Goal: Communication & Community: Connect with others

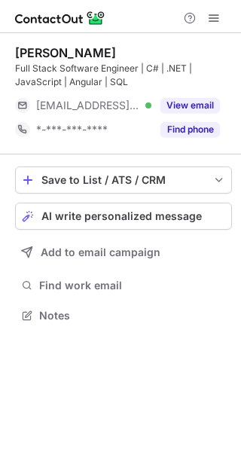
scroll to position [305, 241]
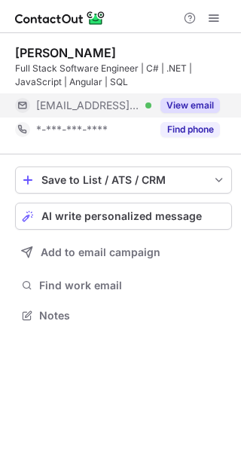
click at [181, 114] on div "View email" at bounding box center [185, 105] width 69 height 24
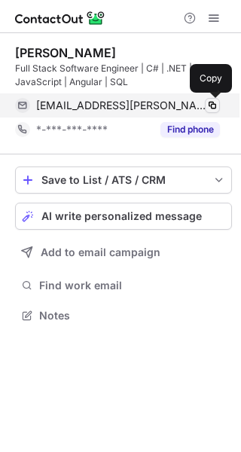
click at [209, 108] on span at bounding box center [212, 105] width 12 height 12
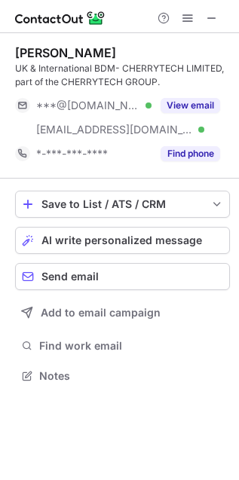
scroll to position [365, 239]
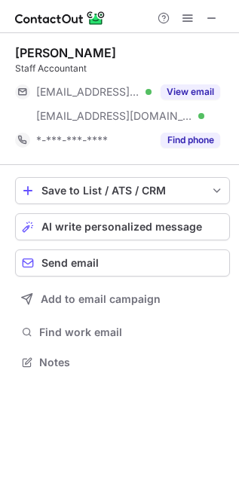
scroll to position [352, 239]
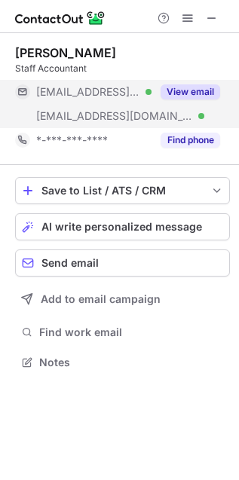
click at [180, 96] on button "View email" at bounding box center [190, 91] width 60 height 15
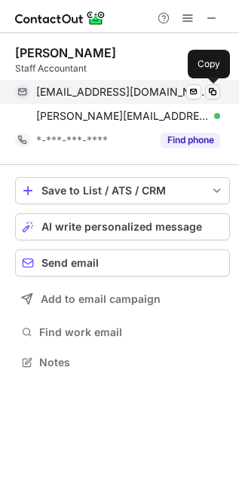
click at [212, 90] on span at bounding box center [212, 92] width 12 height 12
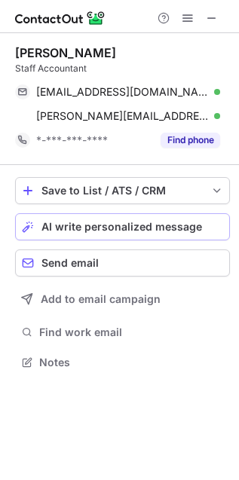
click at [193, 223] on span "AI write personalized message" at bounding box center [121, 227] width 160 height 12
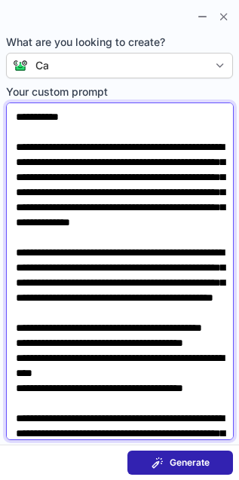
click at [68, 118] on textarea "**********" at bounding box center [120, 270] width 228 height 337
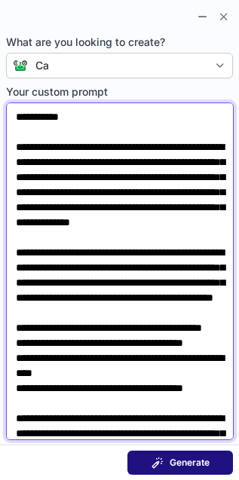
type textarea "**********"
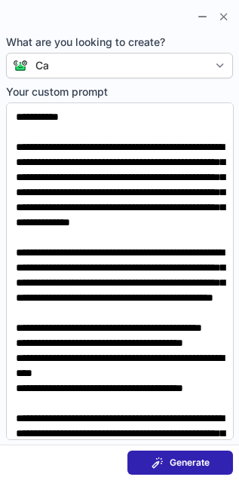
click at [200, 456] on button "Generate" at bounding box center [179, 462] width 105 height 24
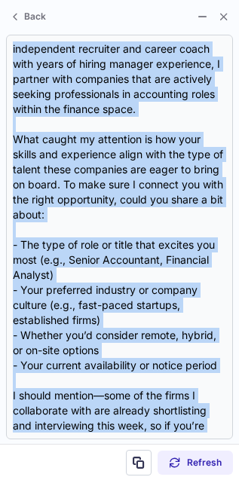
scroll to position [241, 0]
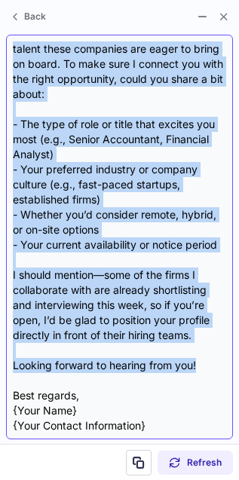
drag, startPoint x: 12, startPoint y: 105, endPoint x: 207, endPoint y: 371, distance: 329.8
click at [207, 371] on div "Subject: Exciting Opportunities in Accounting Body: Dear Lynda, I came across y…" at bounding box center [119, 236] width 213 height 391
copy div "Dear Lynda, I came across your profile recently, and your background really sto…"
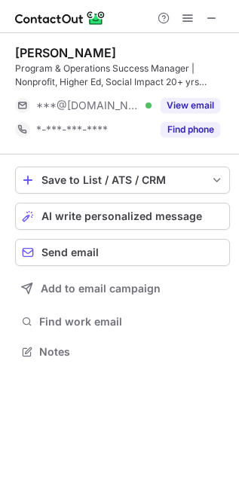
scroll to position [341, 239]
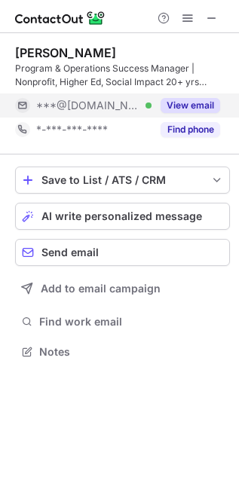
click at [207, 104] on button "View email" at bounding box center [190, 105] width 60 height 15
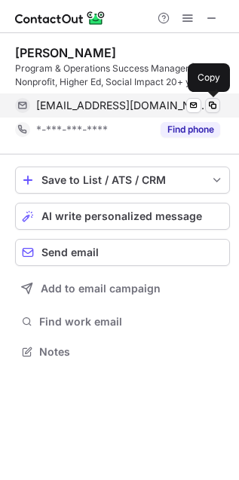
click at [208, 104] on span at bounding box center [212, 105] width 12 height 12
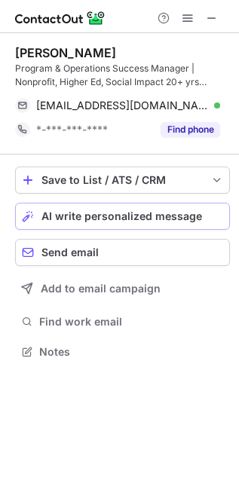
click at [72, 213] on span "AI write personalized message" at bounding box center [121, 216] width 160 height 12
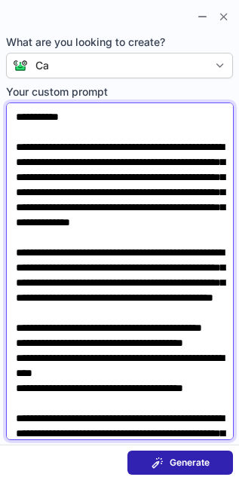
click at [72, 117] on textarea "**********" at bounding box center [120, 270] width 228 height 337
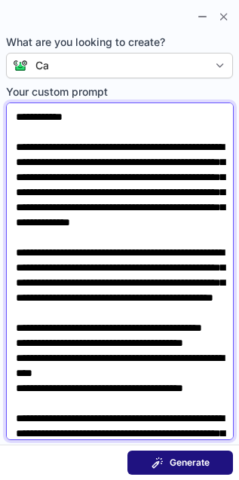
type textarea "**********"
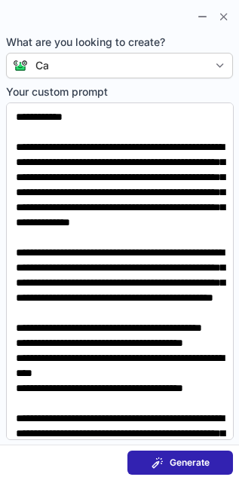
click at [170, 460] on span "Generate" at bounding box center [190, 463] width 40 height 12
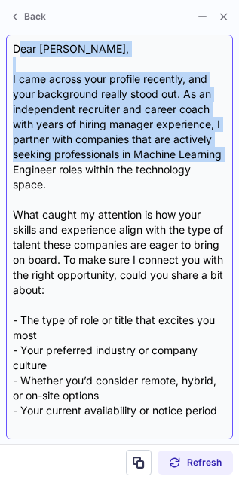
drag, startPoint x: 17, startPoint y: 44, endPoint x: 60, endPoint y: 170, distance: 132.9
click at [60, 170] on div "Dear Kailee, I came across your profile recently, and your background really st…" at bounding box center [119, 236] width 213 height 391
click at [60, 171] on div "Dear Kailee, I came across your profile recently, and your background really st…" at bounding box center [119, 236] width 213 height 391
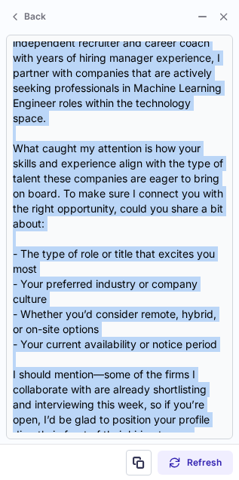
scroll to position [105, 0]
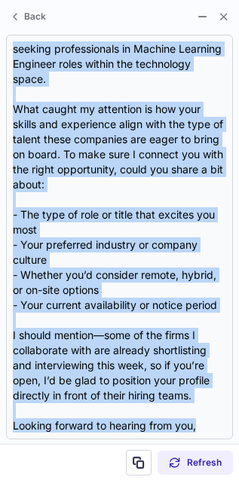
drag, startPoint x: 14, startPoint y: 43, endPoint x: 105, endPoint y: 450, distance: 416.9
click at [105, 450] on div "Back Dear Kailee, I came across your profile recently, and your background real…" at bounding box center [119, 240] width 239 height 480
copy div "Dear Kailee, I came across your profile recently, and your background really st…"
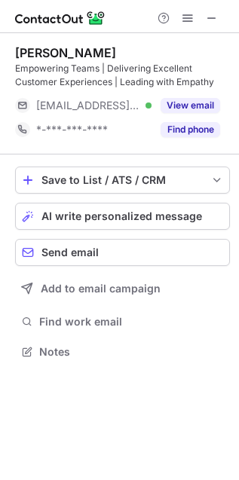
scroll to position [341, 239]
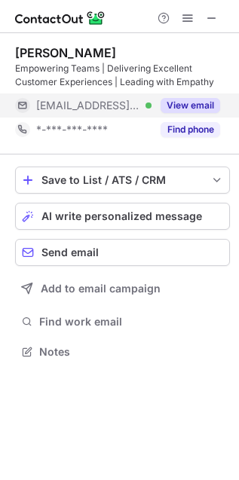
click at [197, 105] on button "View email" at bounding box center [190, 105] width 60 height 15
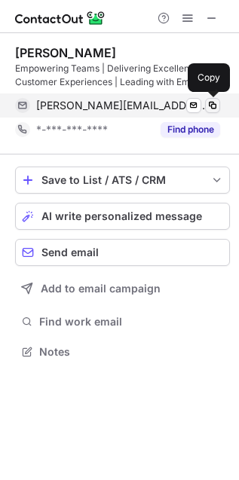
click at [212, 104] on span at bounding box center [212, 105] width 12 height 12
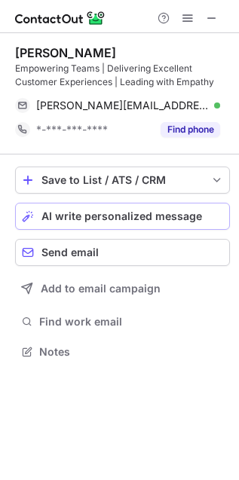
click at [160, 210] on span "AI write personalized message" at bounding box center [121, 216] width 160 height 12
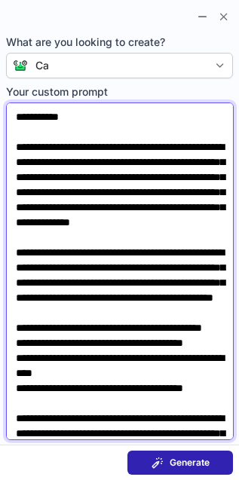
click at [72, 118] on textarea "**********" at bounding box center [120, 270] width 228 height 337
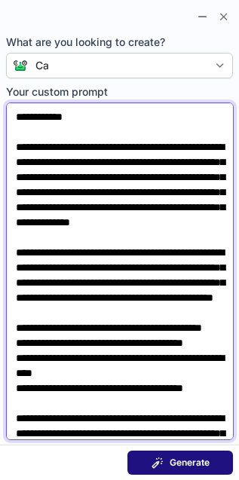
type textarea "**********"
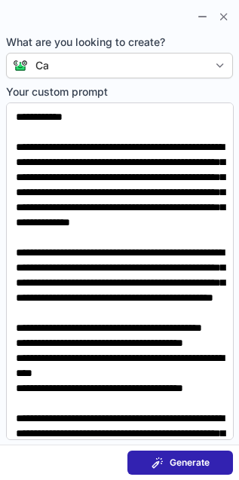
click at [176, 456] on button "Generate" at bounding box center [179, 462] width 105 height 24
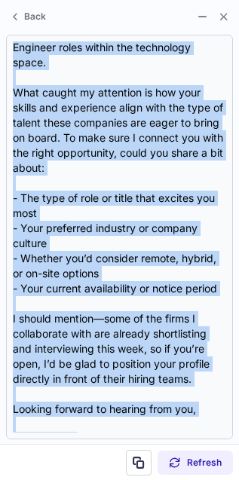
scroll to position [136, 0]
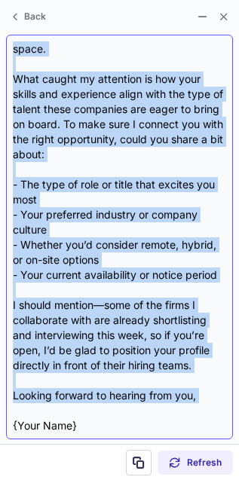
drag, startPoint x: 12, startPoint y: 45, endPoint x: 102, endPoint y: 408, distance: 374.2
click at [102, 408] on div "Dear Andrew, I came across your profile recently, and your background really st…" at bounding box center [119, 236] width 213 height 391
copy div "Dear Andrew, I came across your profile recently, and your background really st…"
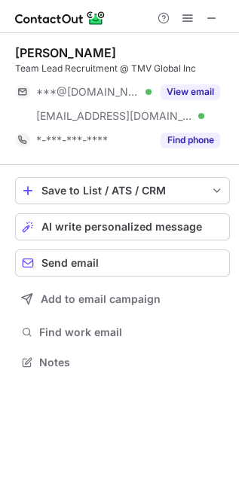
scroll to position [352, 239]
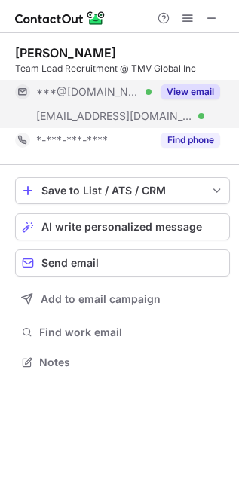
click at [210, 89] on button "View email" at bounding box center [190, 91] width 60 height 15
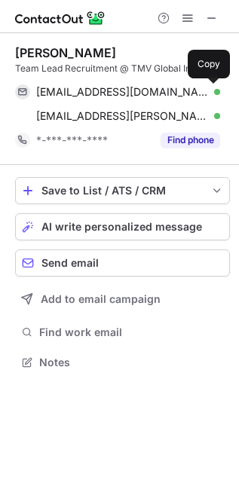
click at [210, 89] on span at bounding box center [212, 92] width 12 height 12
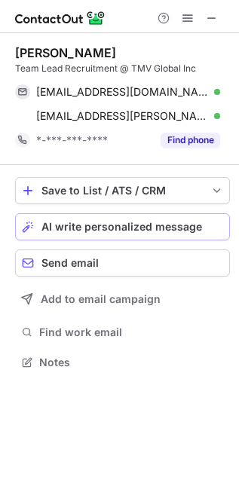
click at [77, 236] on button "AI write personalized message" at bounding box center [122, 226] width 215 height 27
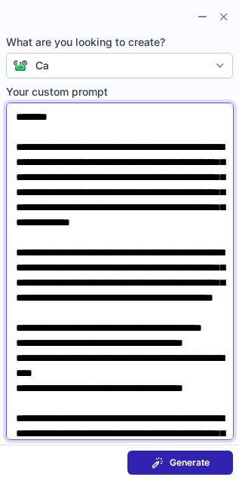
click at [54, 114] on textarea "**********" at bounding box center [120, 270] width 228 height 337
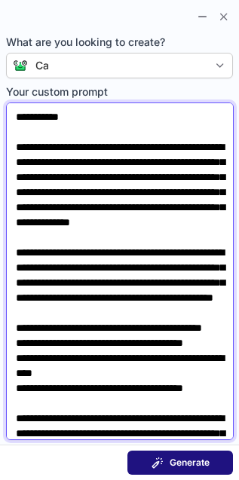
type textarea "**********"
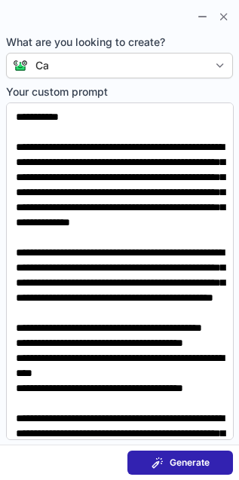
click at [181, 457] on span "Generate" at bounding box center [190, 463] width 40 height 12
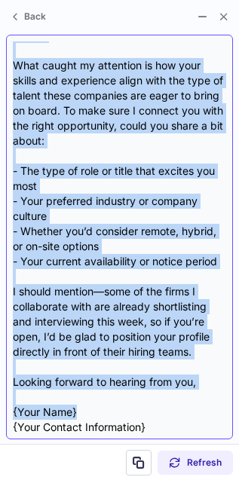
scroll to position [151, 0]
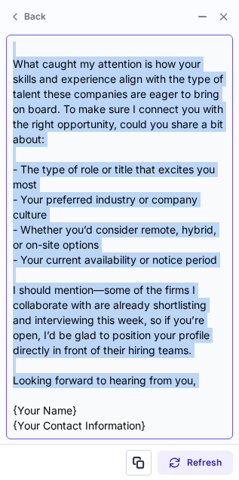
drag, startPoint x: 13, startPoint y: 44, endPoint x: 215, endPoint y: 396, distance: 405.0
click at [214, 395] on div "Dear Rishi, I came across your profile recently, and your background really sto…" at bounding box center [119, 236] width 213 height 391
copy div "Dear Rishi, I came across your profile recently, and your background really sto…"
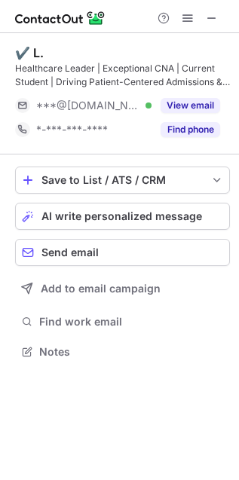
scroll to position [341, 239]
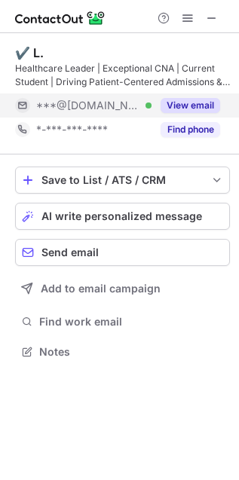
click at [174, 99] on button "View email" at bounding box center [190, 105] width 60 height 15
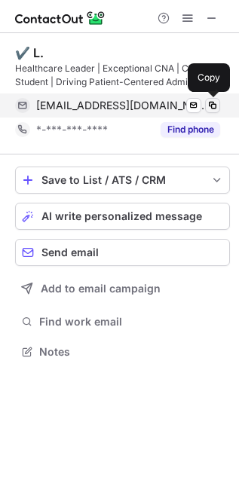
click at [217, 99] on span at bounding box center [212, 105] width 12 height 12
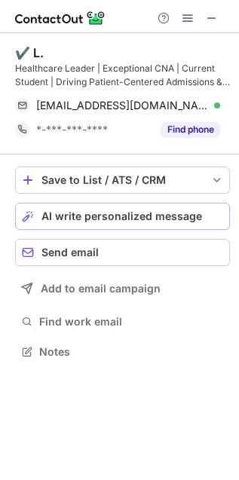
click at [182, 222] on span "AI write personalized message" at bounding box center [121, 216] width 160 height 12
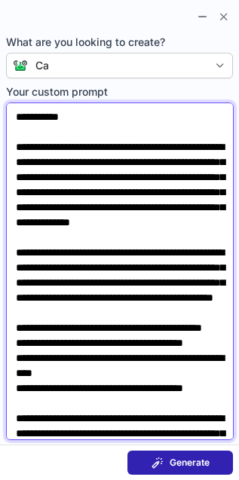
click at [73, 118] on textarea "**********" at bounding box center [120, 270] width 228 height 337
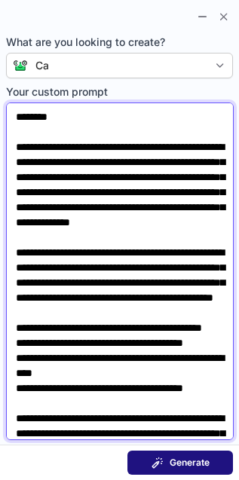
type textarea "**********"
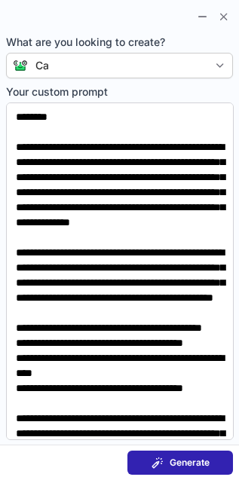
click at [160, 459] on span at bounding box center [157, 463] width 12 height 12
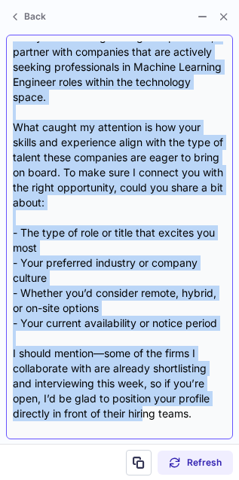
scroll to position [105, 0]
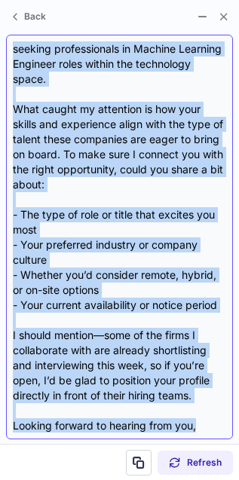
drag, startPoint x: 14, startPoint y: 46, endPoint x: 215, endPoint y: 437, distance: 439.7
click at [215, 437] on div "Dear AL, I came across your profile recently, and your background really stood …" at bounding box center [119, 237] width 227 height 405
copy div "Dear AL, I came across your profile recently, and your background really stood …"
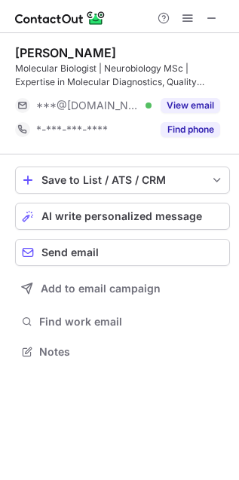
scroll to position [8, 8]
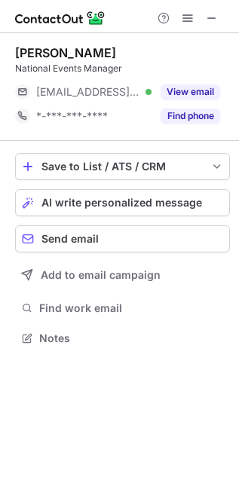
scroll to position [328, 239]
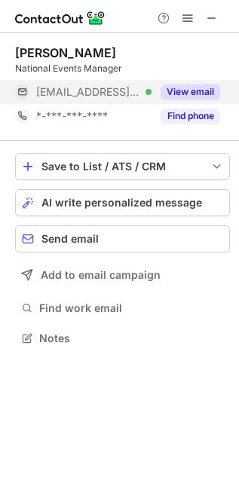
click at [180, 95] on button "View email" at bounding box center [190, 91] width 60 height 15
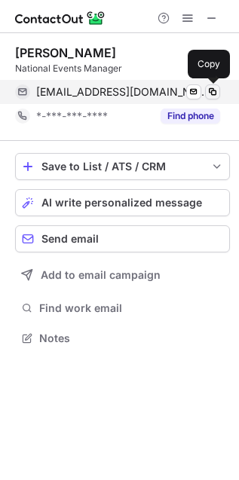
click at [215, 93] on span at bounding box center [212, 92] width 12 height 12
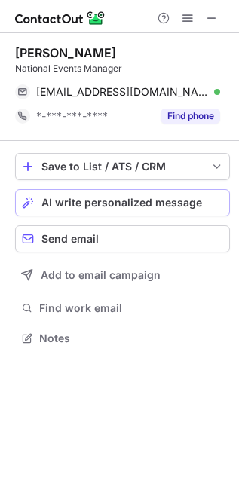
click at [156, 200] on span "AI write personalized message" at bounding box center [121, 203] width 160 height 12
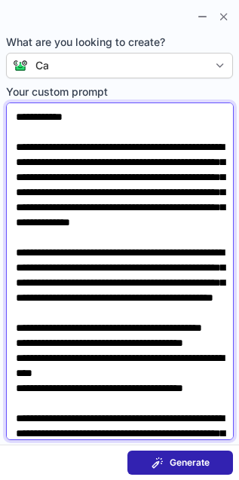
click at [72, 118] on textarea "**********" at bounding box center [120, 270] width 228 height 337
click at [62, 121] on textarea "**********" at bounding box center [120, 270] width 228 height 337
drag, startPoint x: 62, startPoint y: 121, endPoint x: 124, endPoint y: 157, distance: 71.2
click at [124, 157] on textarea "**********" at bounding box center [120, 270] width 228 height 337
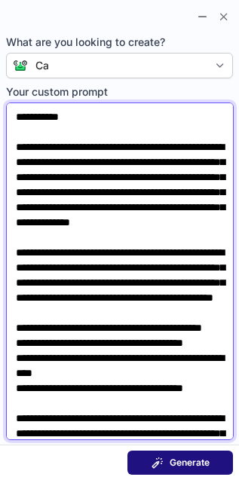
type textarea "**********"
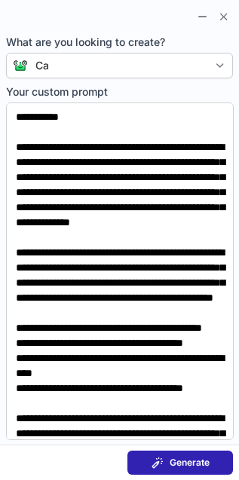
click at [153, 459] on span at bounding box center [157, 463] width 12 height 12
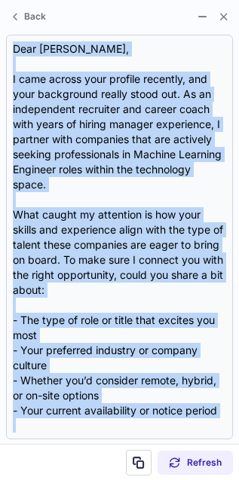
scroll to position [136, 0]
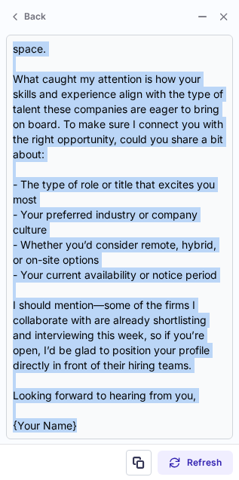
drag, startPoint x: 11, startPoint y: 43, endPoint x: 74, endPoint y: 446, distance: 407.9
click at [74, 446] on div "Back Dear Janan, I came across your profile recently, and your background reall…" at bounding box center [119, 240] width 239 height 480
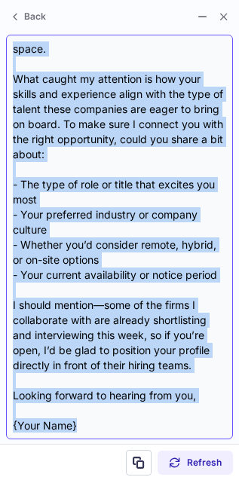
click at [102, 376] on div "Dear Janan, I came across your profile recently, and your background really sto…" at bounding box center [119, 236] width 213 height 391
drag, startPoint x: 15, startPoint y: 46, endPoint x: 88, endPoint y: 408, distance: 369.7
click at [88, 408] on div "Dear Janan, I came across your profile recently, and your background really sto…" at bounding box center [119, 236] width 213 height 391
copy div "Dear Janan, I came across your profile recently, and your background really sto…"
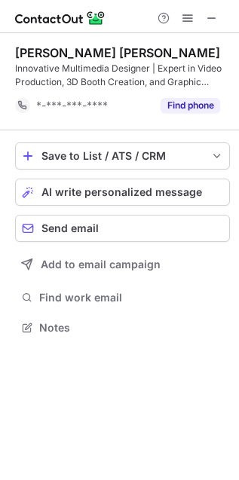
scroll to position [317, 239]
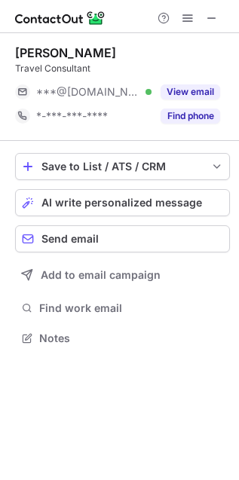
scroll to position [328, 239]
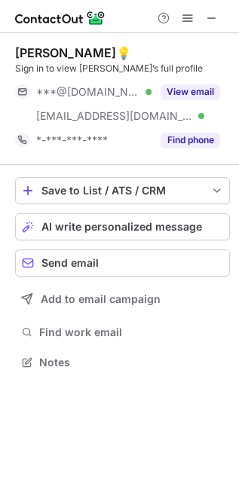
scroll to position [352, 239]
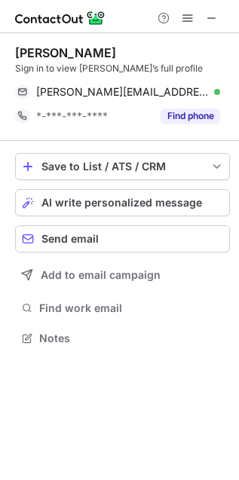
scroll to position [328, 239]
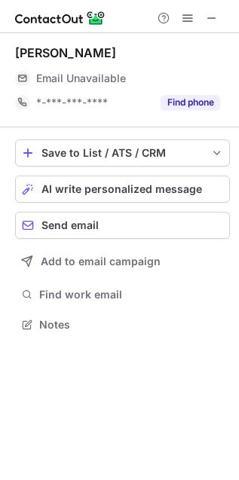
scroll to position [314, 239]
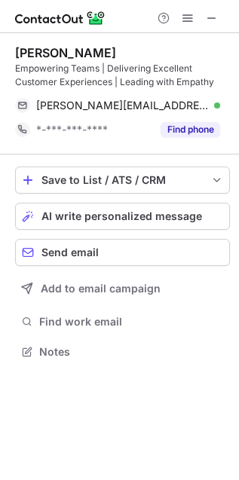
scroll to position [341, 239]
click at [204, 55] on div "Andrew Hannon" at bounding box center [122, 52] width 215 height 15
click at [178, 210] on span "AI write personalized message" at bounding box center [121, 216] width 160 height 12
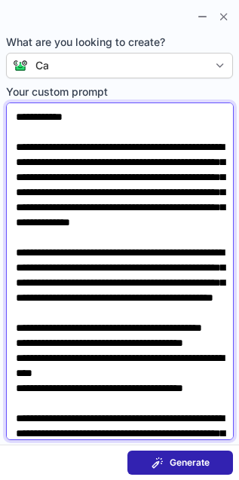
click at [81, 118] on textarea "**********" at bounding box center [120, 270] width 228 height 337
type textarea "**********"
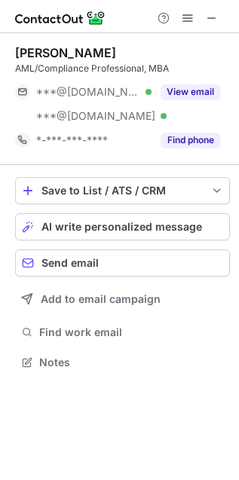
scroll to position [352, 239]
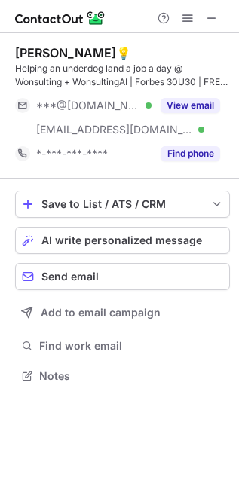
scroll to position [365, 239]
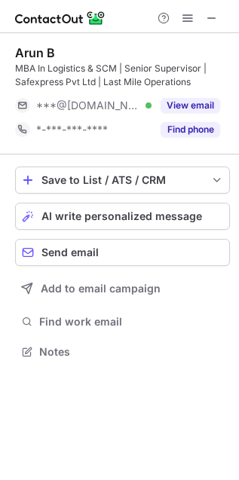
scroll to position [341, 239]
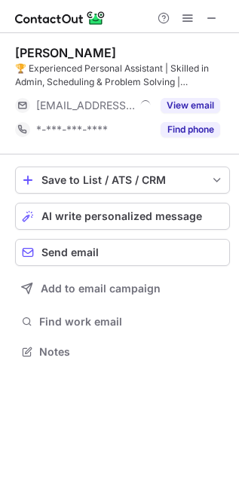
scroll to position [341, 239]
